Goal: Task Accomplishment & Management: Manage account settings

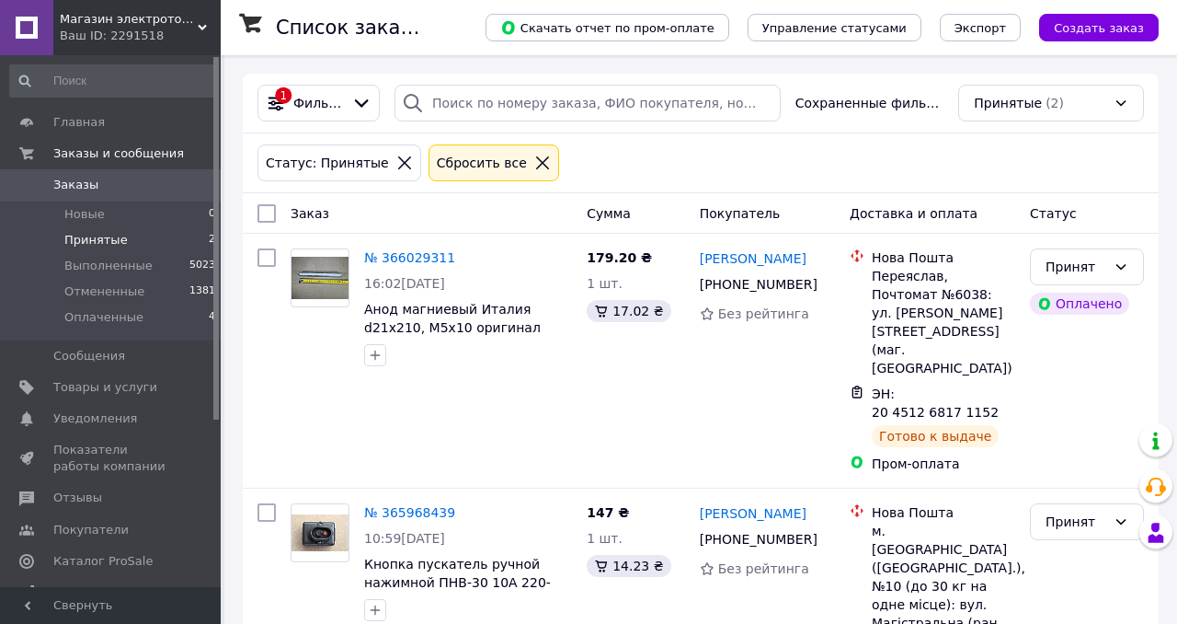
click at [540, 161] on div "Сбросить все" at bounding box center [494, 162] width 131 height 37
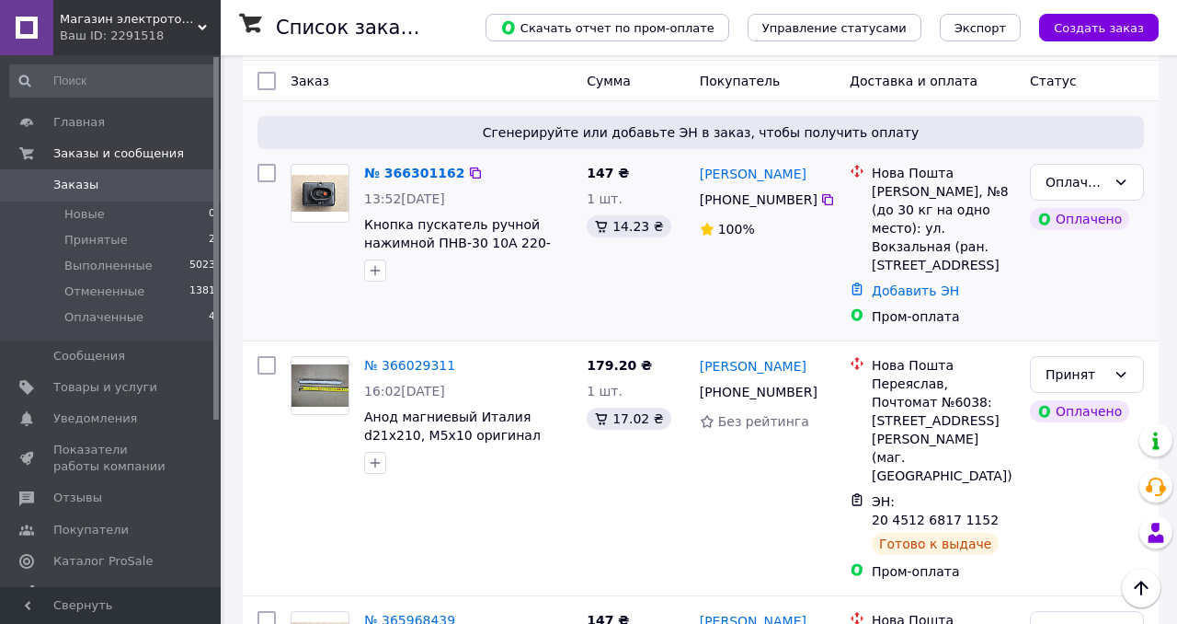
scroll to position [64, 0]
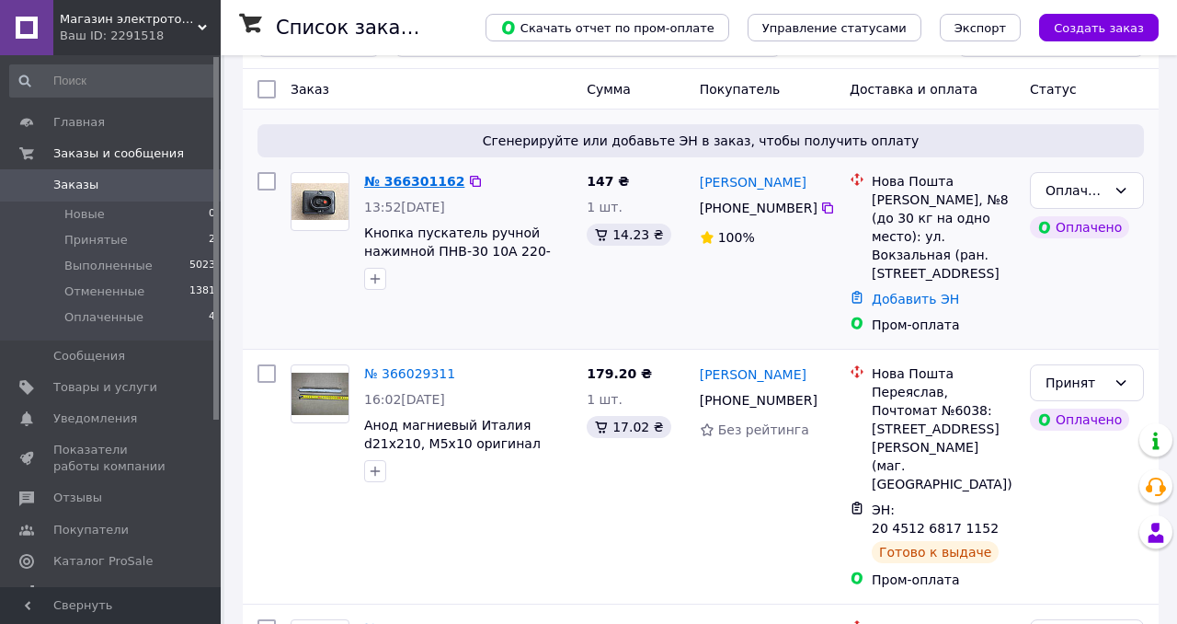
click at [403, 177] on link "№ 366301162" at bounding box center [414, 181] width 100 height 15
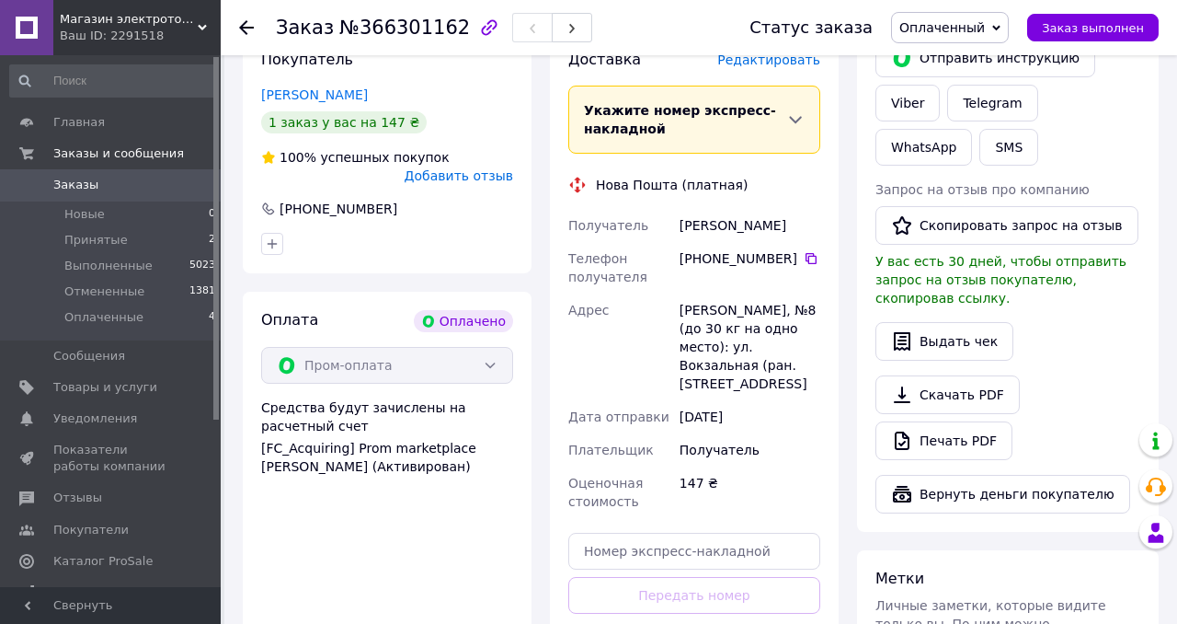
scroll to position [1039, 0]
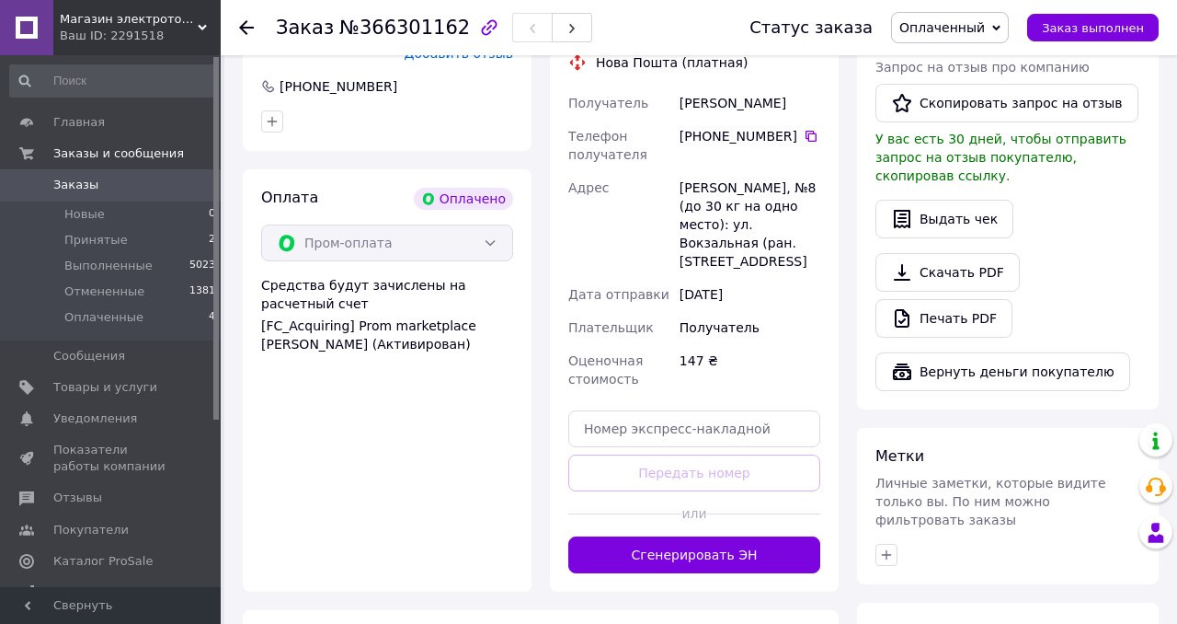
click at [686, 389] on div "Доставка Редактировать Укажите номер экспресс-накладной Обязательно введите ном…" at bounding box center [694, 250] width 252 height 646
click at [699, 416] on input "text" at bounding box center [694, 428] width 252 height 37
paste input "20451269127384"
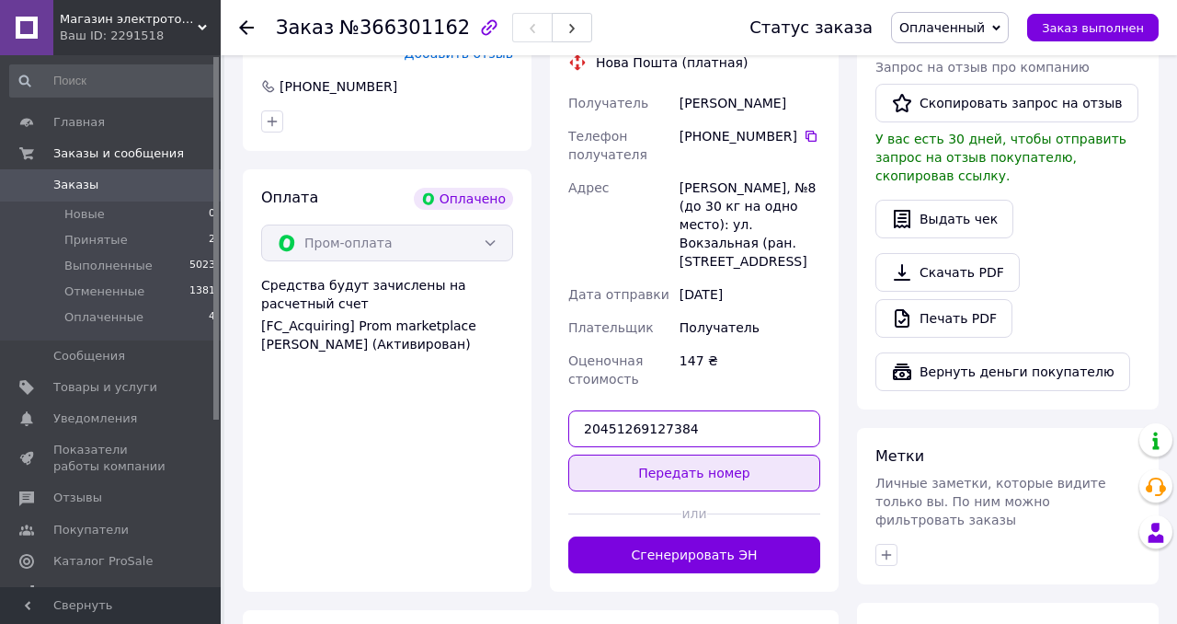
type input "20451269127384"
click at [701, 454] on button "Передать номер" at bounding box center [694, 472] width 252 height 37
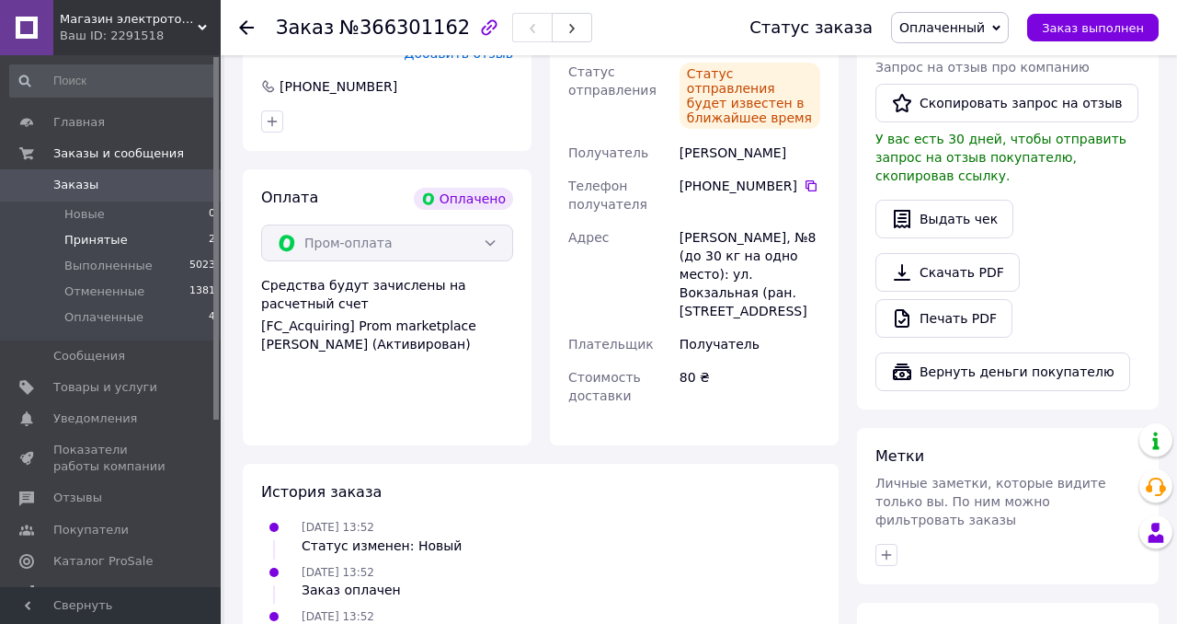
click at [132, 233] on li "Принятые 2" at bounding box center [113, 240] width 226 height 26
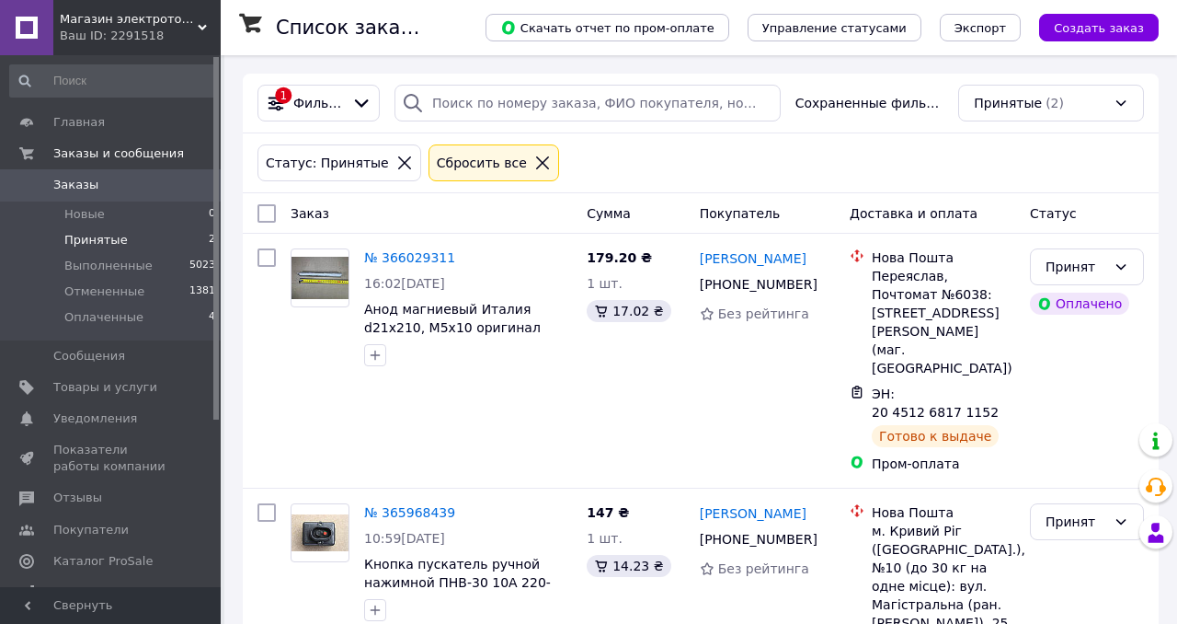
click at [534, 162] on icon at bounding box center [542, 163] width 17 height 17
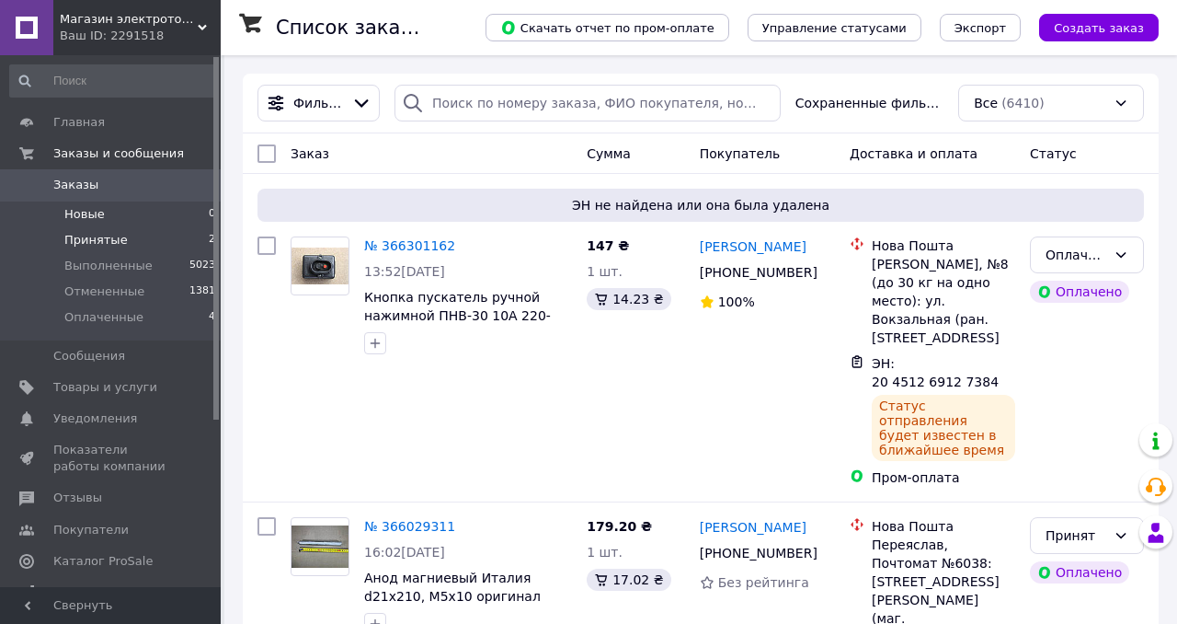
click at [86, 212] on span "Новые" at bounding box center [84, 214] width 40 height 17
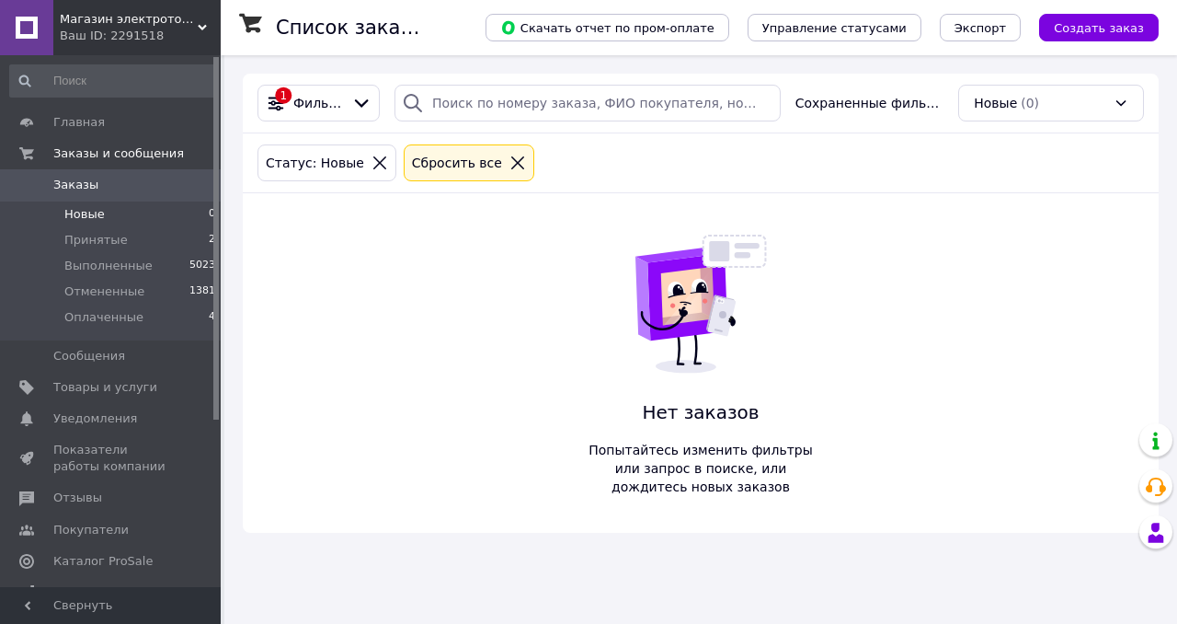
click at [510, 162] on icon at bounding box center [518, 163] width 17 height 17
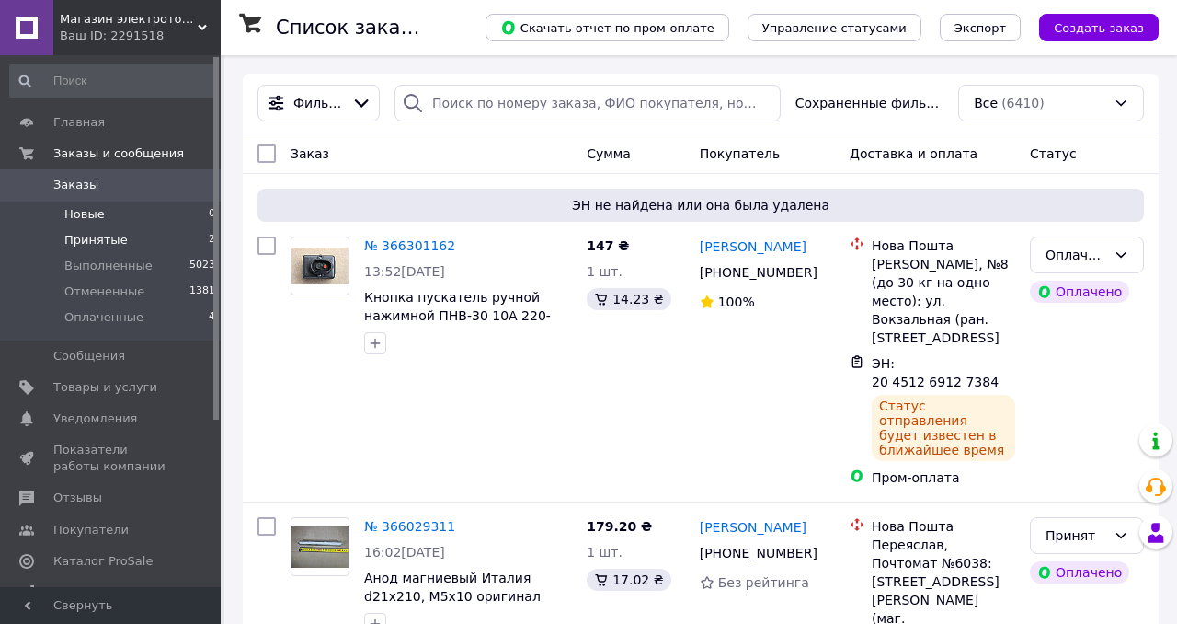
click at [98, 244] on span "Принятые" at bounding box center [95, 240] width 63 height 17
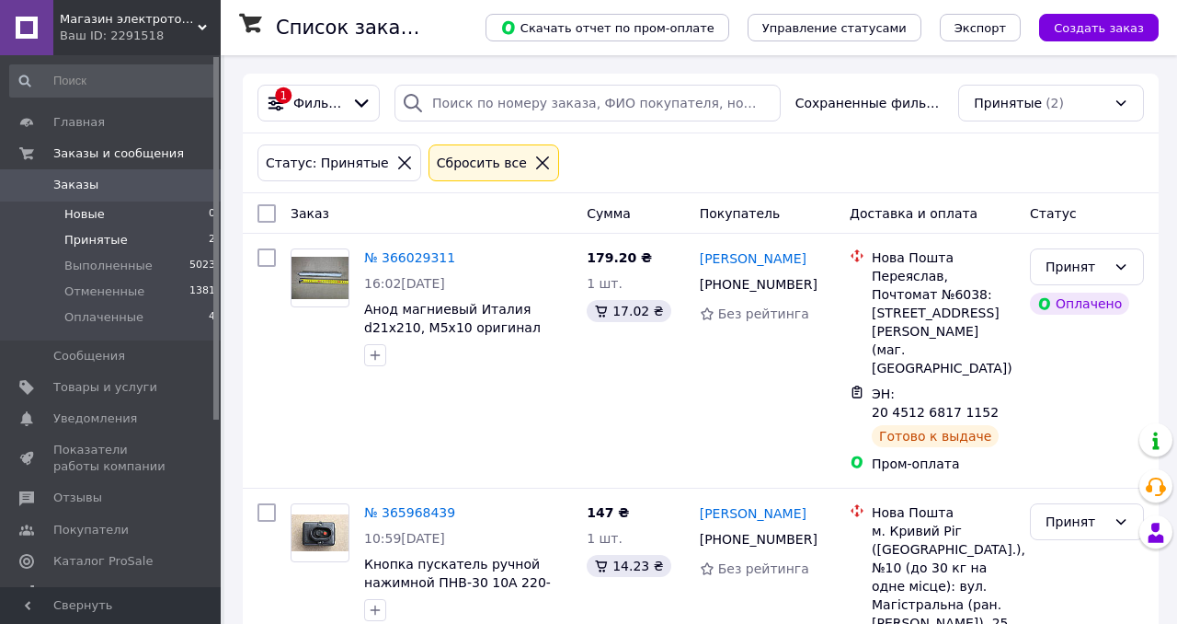
click at [88, 207] on span "Новые" at bounding box center [84, 214] width 40 height 17
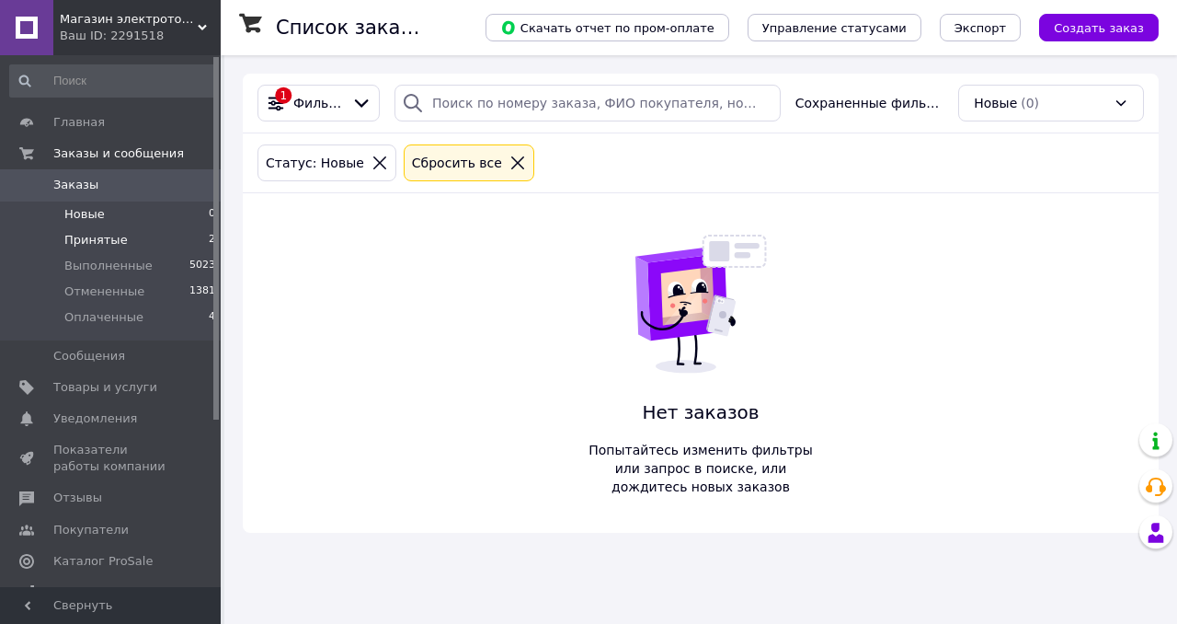
click at [103, 242] on span "Принятые" at bounding box center [95, 240] width 63 height 17
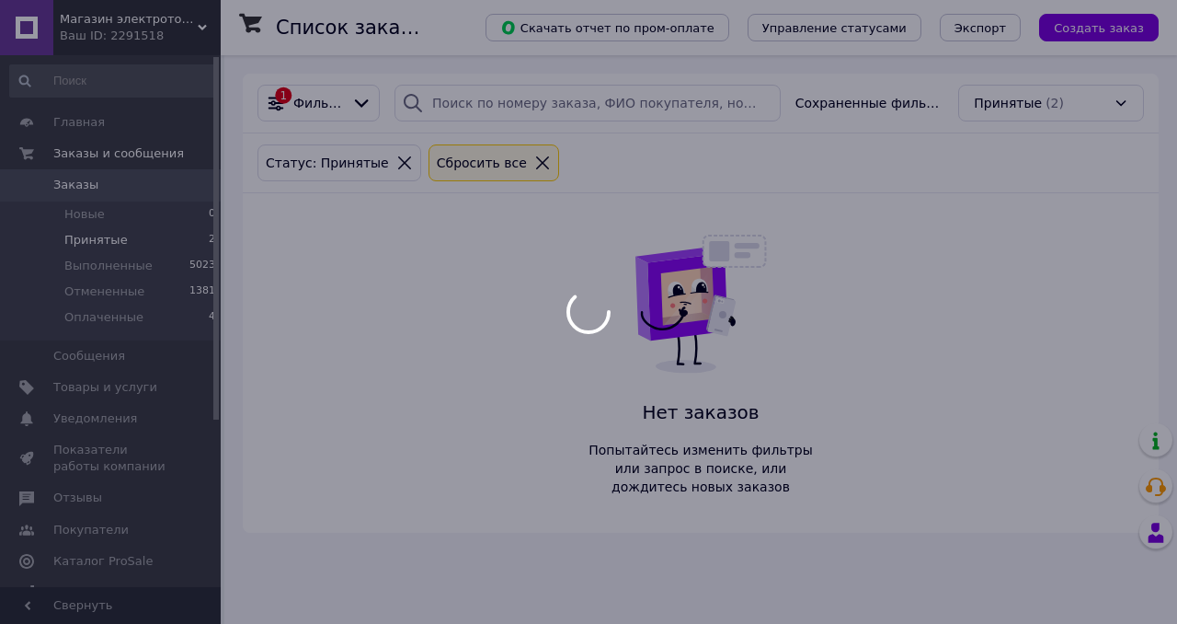
click at [109, 271] on body "Магазин электротоваров "Electro-kr" Ваш ID: 2291518 Сайт Магазин электротоваров…" at bounding box center [588, 312] width 1177 height 624
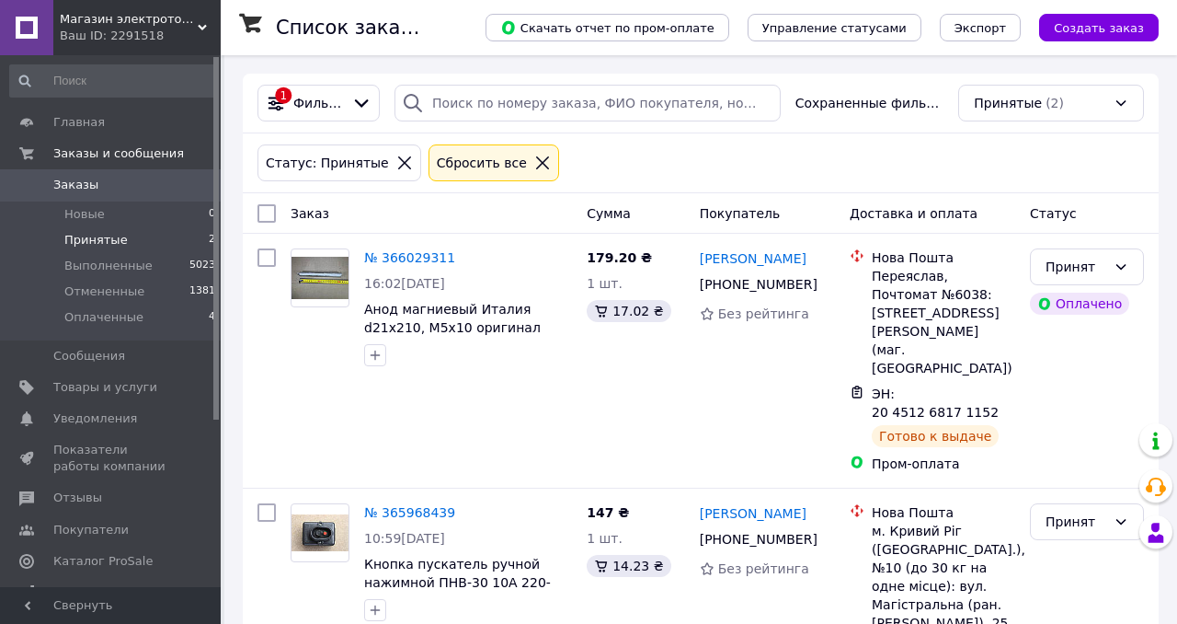
click at [109, 271] on span "Выполненные" at bounding box center [108, 266] width 88 height 17
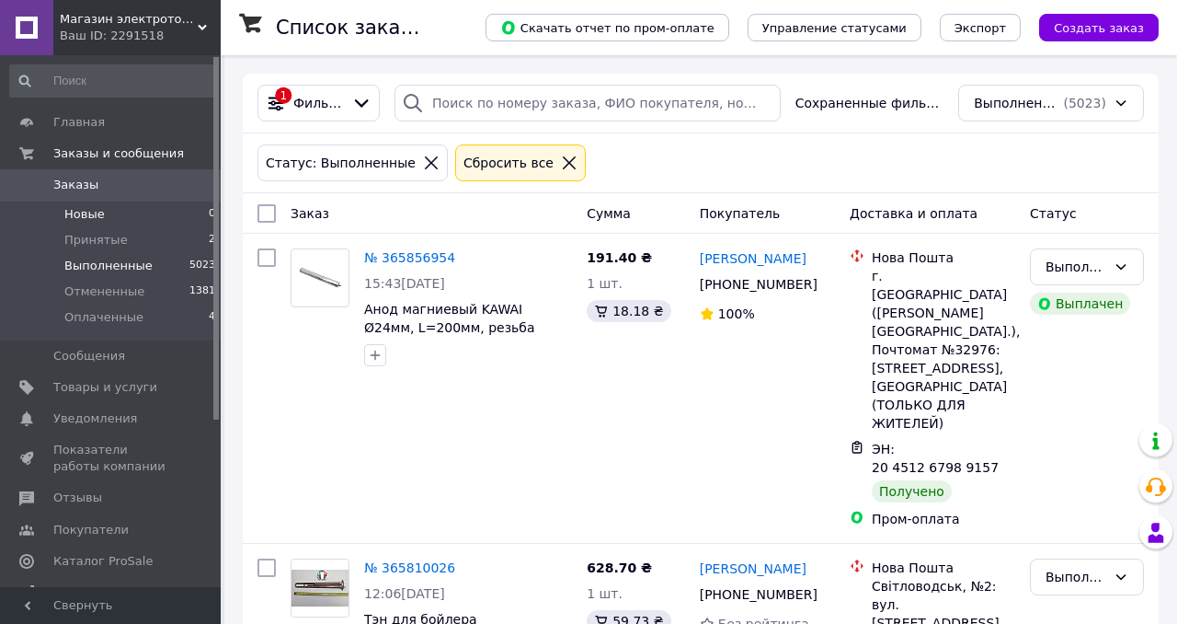
click at [93, 212] on span "Новые" at bounding box center [84, 214] width 40 height 17
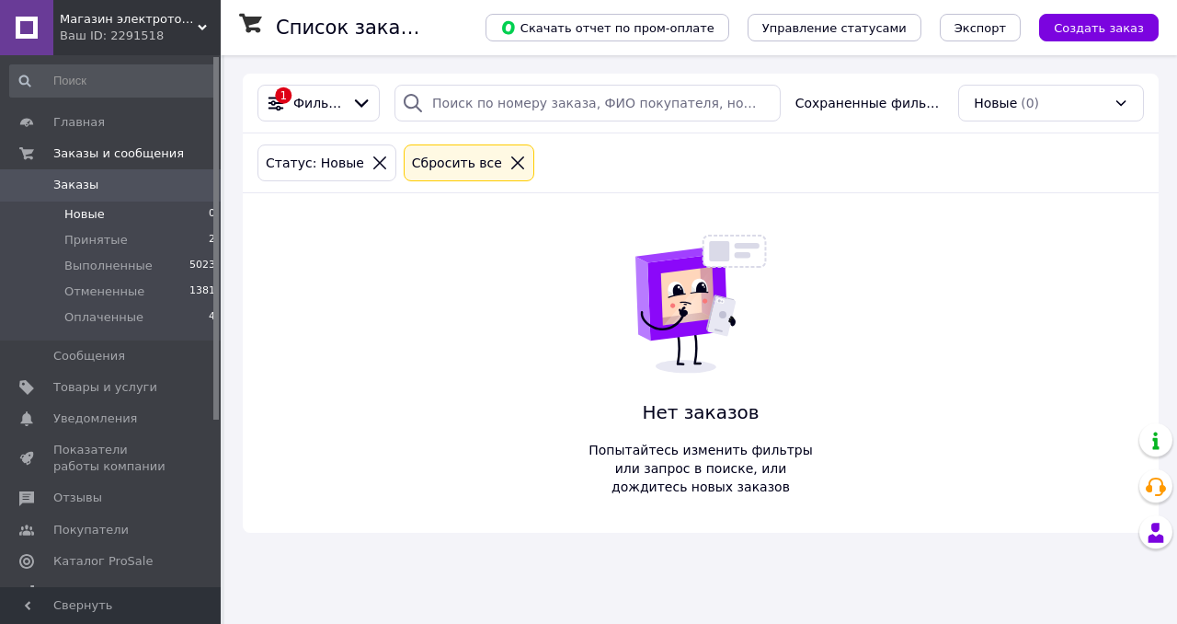
click at [510, 161] on icon at bounding box center [518, 163] width 17 height 17
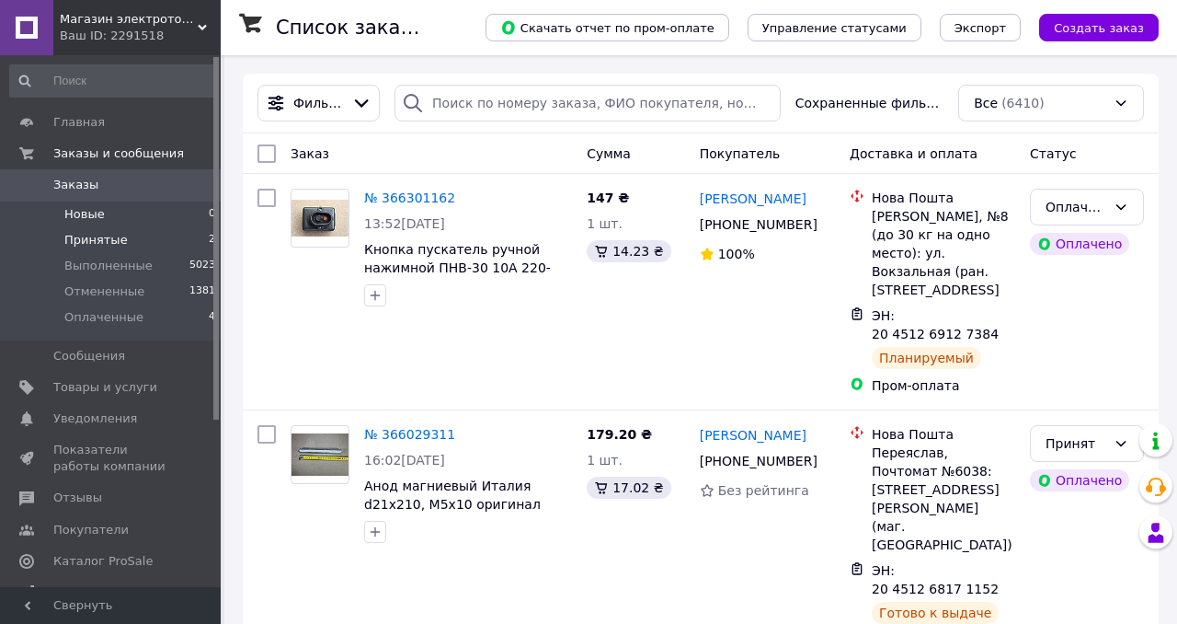
click at [105, 239] on span "Принятые" at bounding box center [95, 240] width 63 height 17
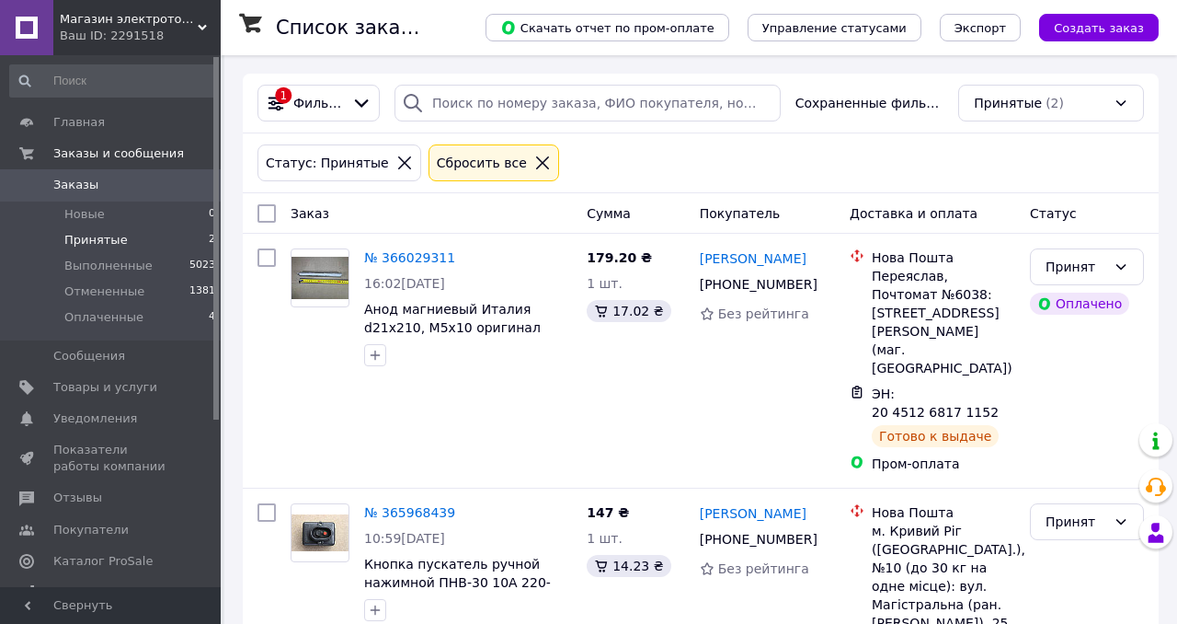
click at [534, 166] on icon at bounding box center [542, 163] width 17 height 17
